Goal: Information Seeking & Learning: Learn about a topic

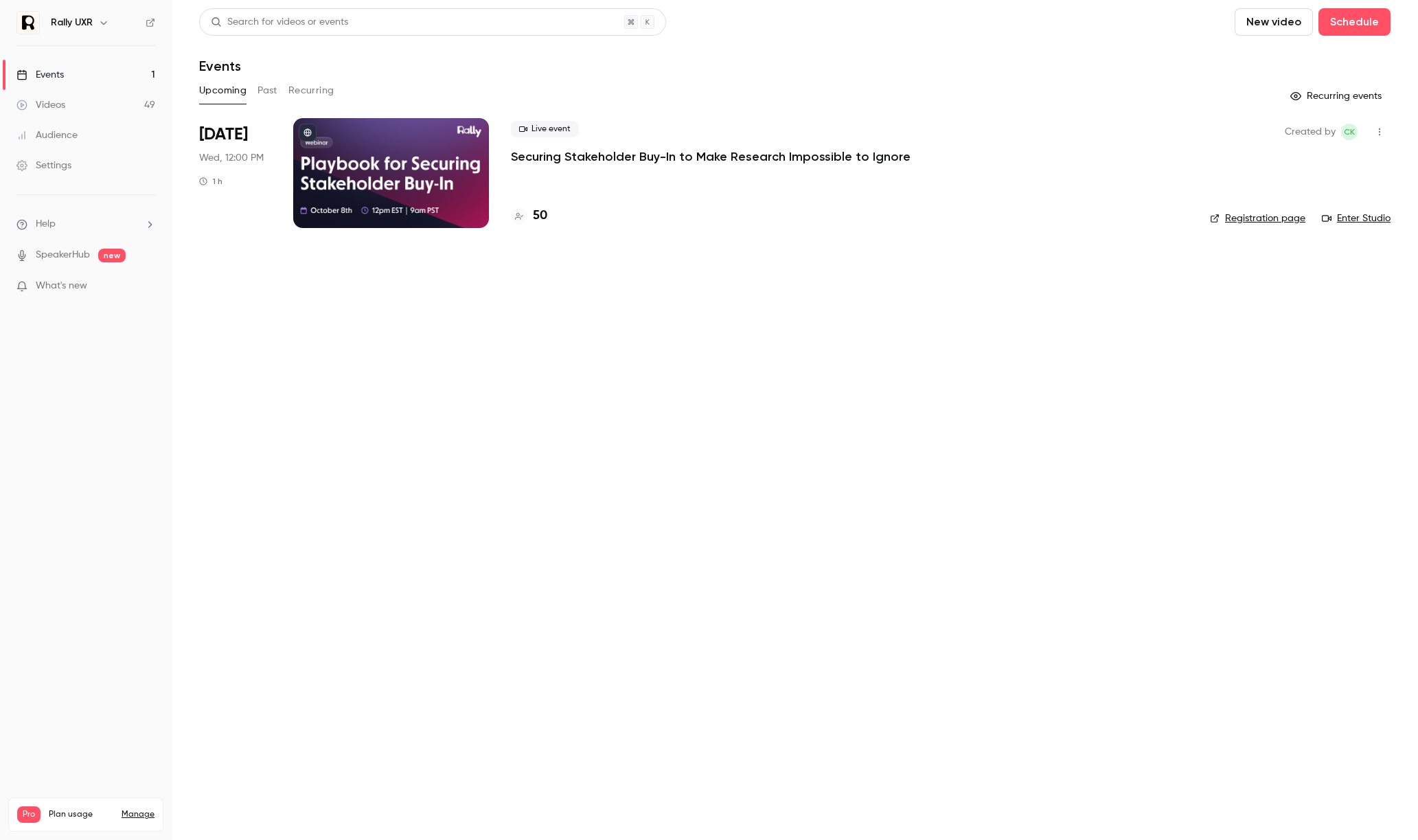
click at [271, 89] on button "Past" at bounding box center [267, 91] width 20 height 22
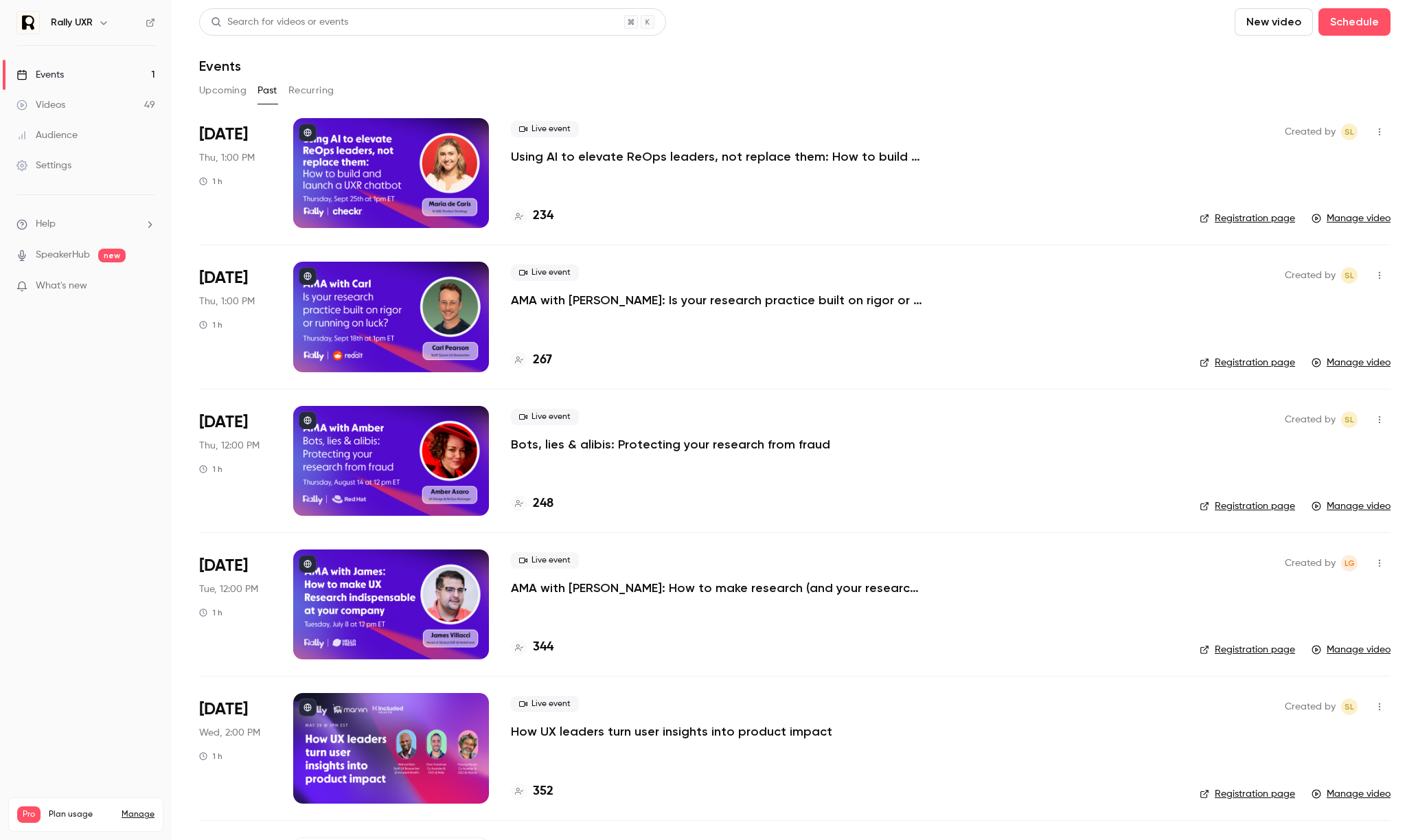
click at [866, 211] on div "234" at bounding box center [844, 216] width 667 height 19
click at [785, 158] on p "Using AI to elevate ReOps leaders, not replace them: How to build and launch a …" at bounding box center [717, 156] width 412 height 16
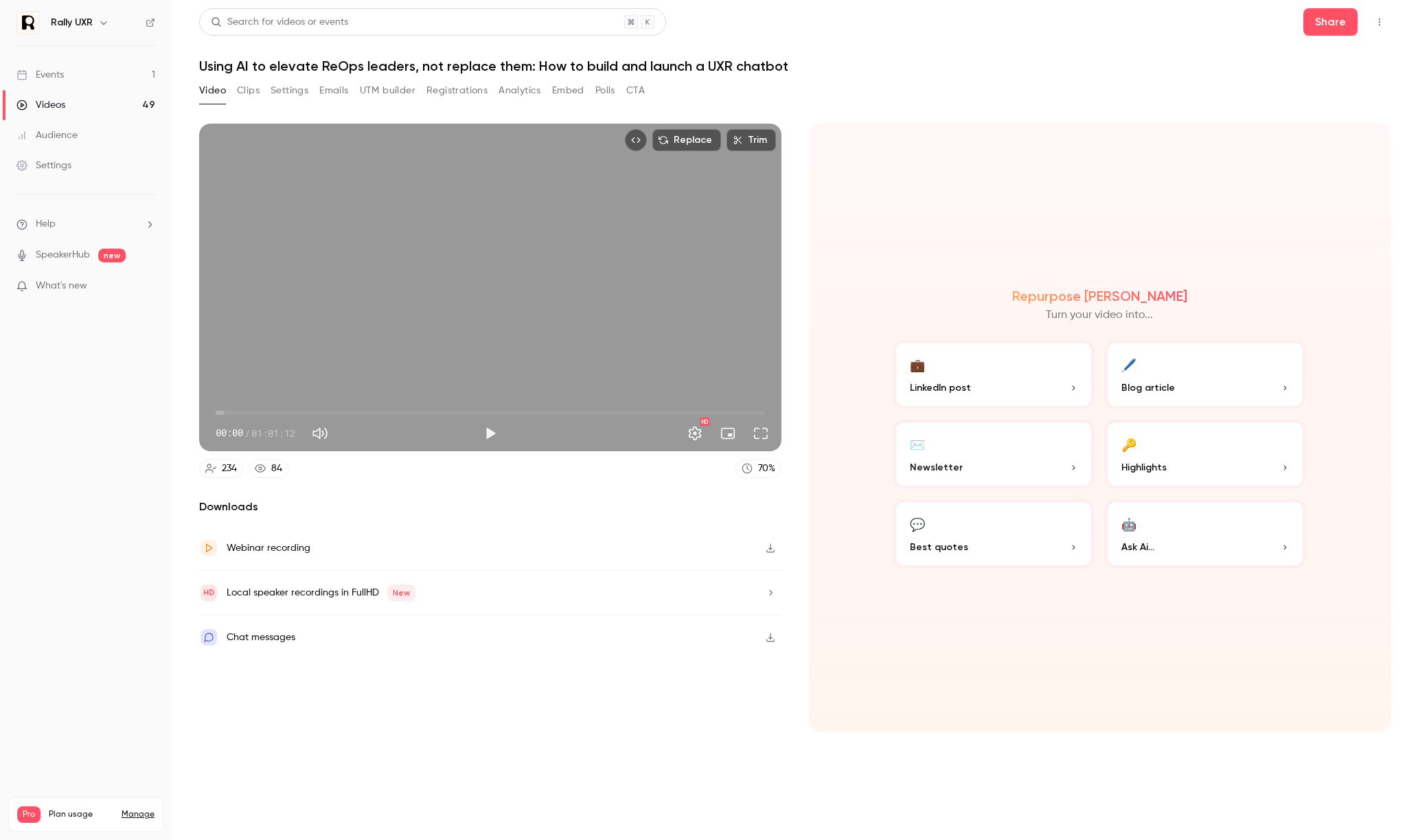
click at [504, 89] on button "Analytics" at bounding box center [520, 91] width 43 height 22
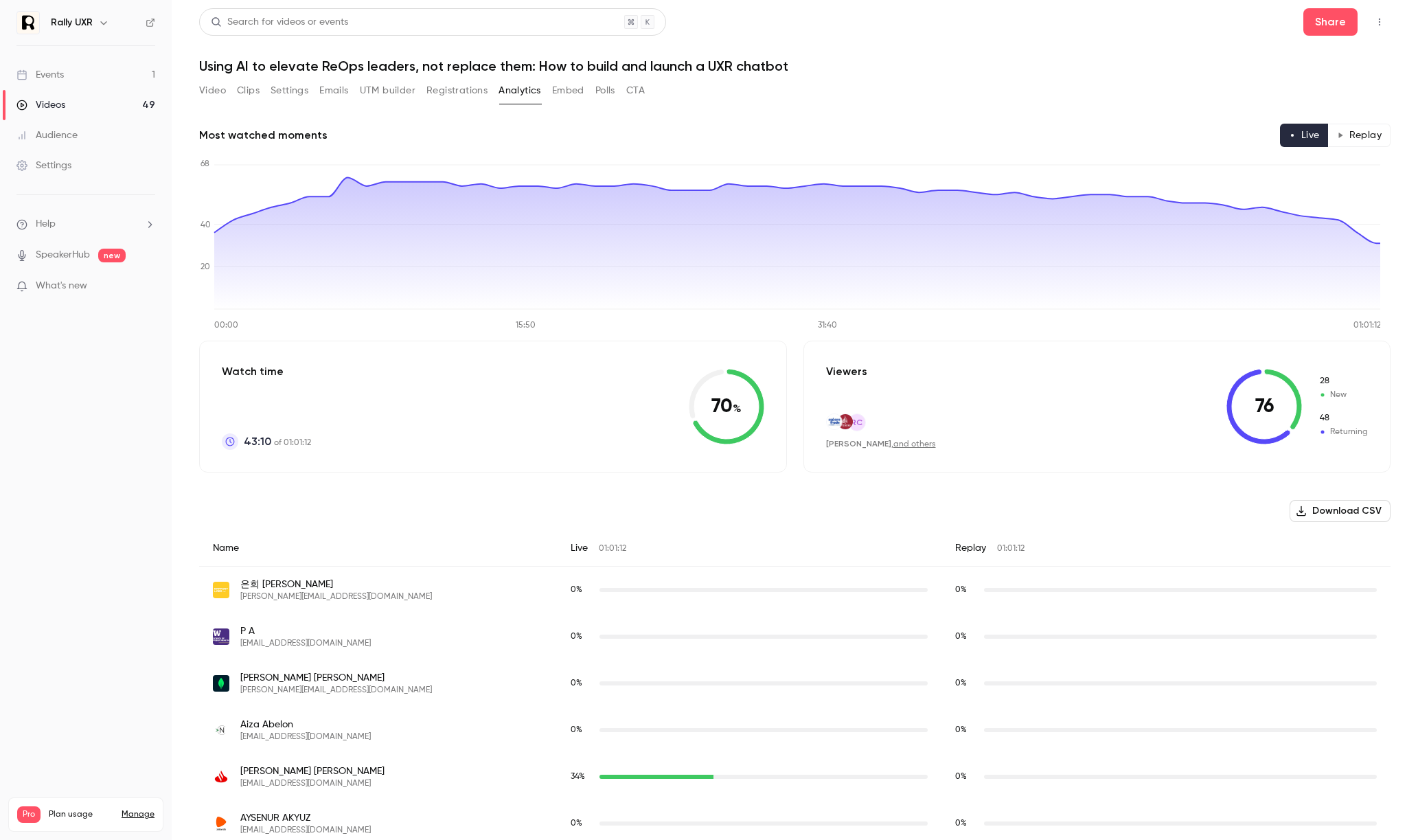
click at [440, 91] on button "Registrations" at bounding box center [457, 91] width 62 height 22
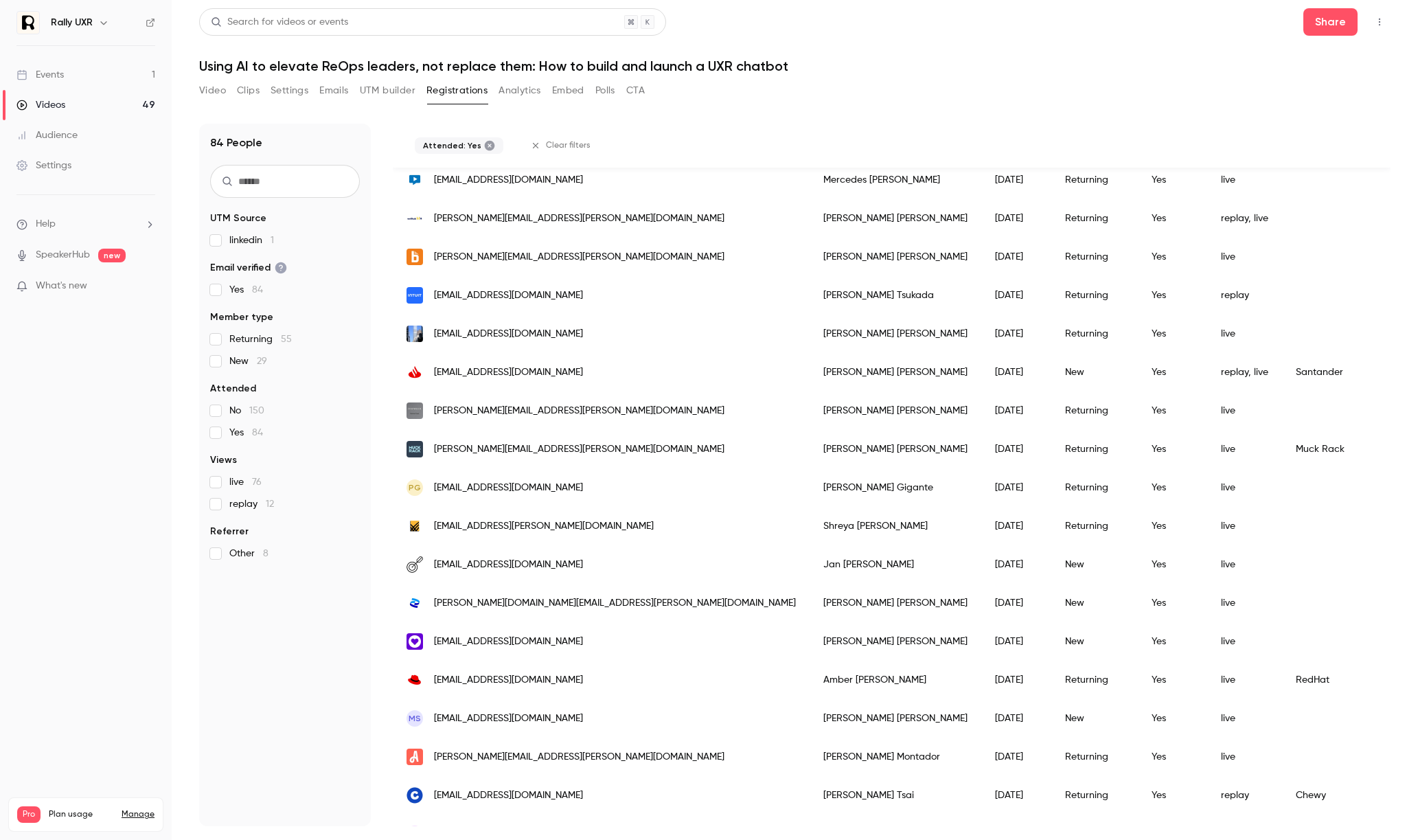
scroll to position [1406, 0]
